Goal: Use online tool/utility: Utilize a website feature to perform a specific function

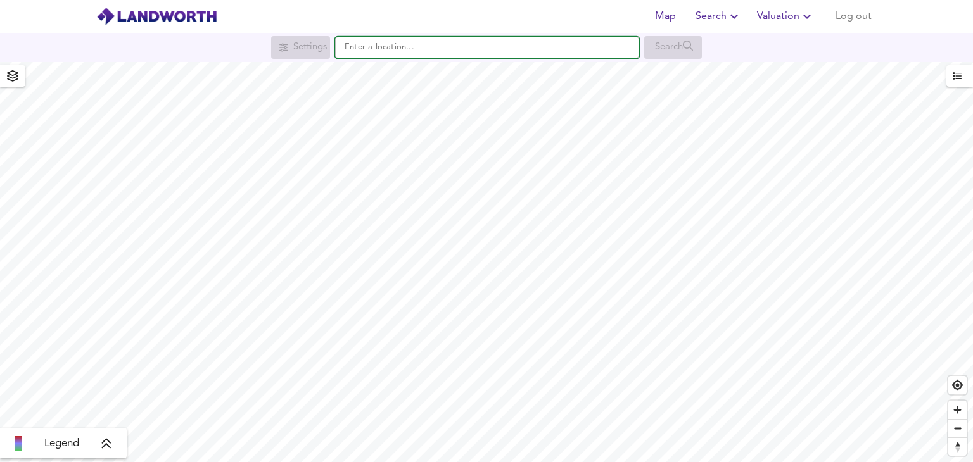
click at [428, 55] on input "text" at bounding box center [487, 48] width 304 height 22
paste input "SE18 3TB,"
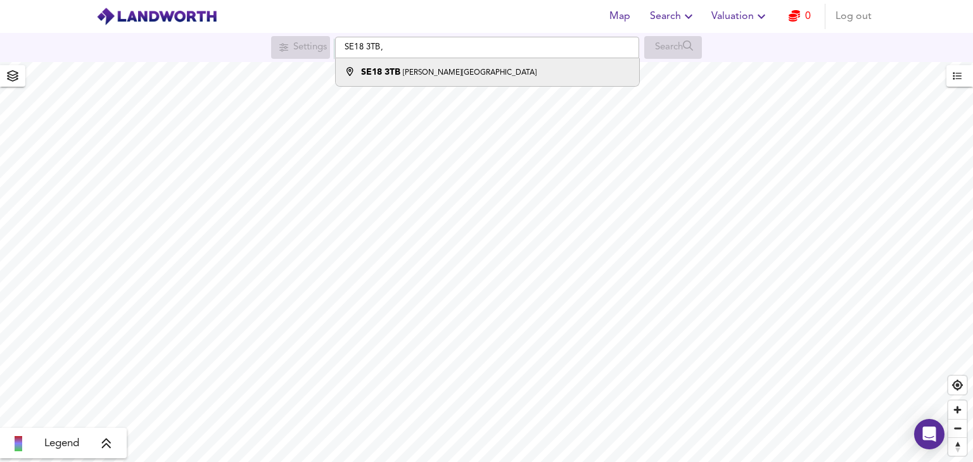
click at [428, 69] on small "[PERSON_NAME][GEOGRAPHIC_DATA]" at bounding box center [470, 73] width 134 height 8
type input "[PERSON_NAME][STREET_ADDRESS]"
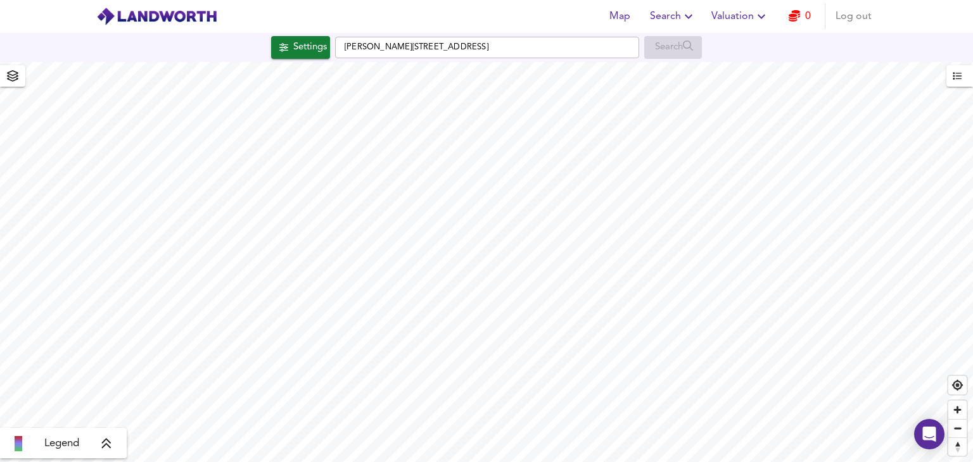
checkbox input "false"
checkbox input "true"
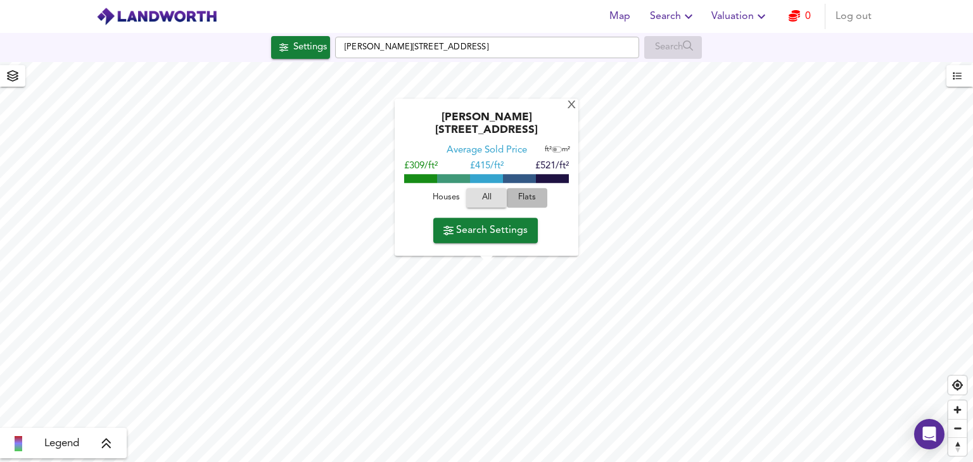
click at [531, 201] on span "Flats" at bounding box center [527, 198] width 34 height 15
